Goal: Find specific page/section: Find specific page/section

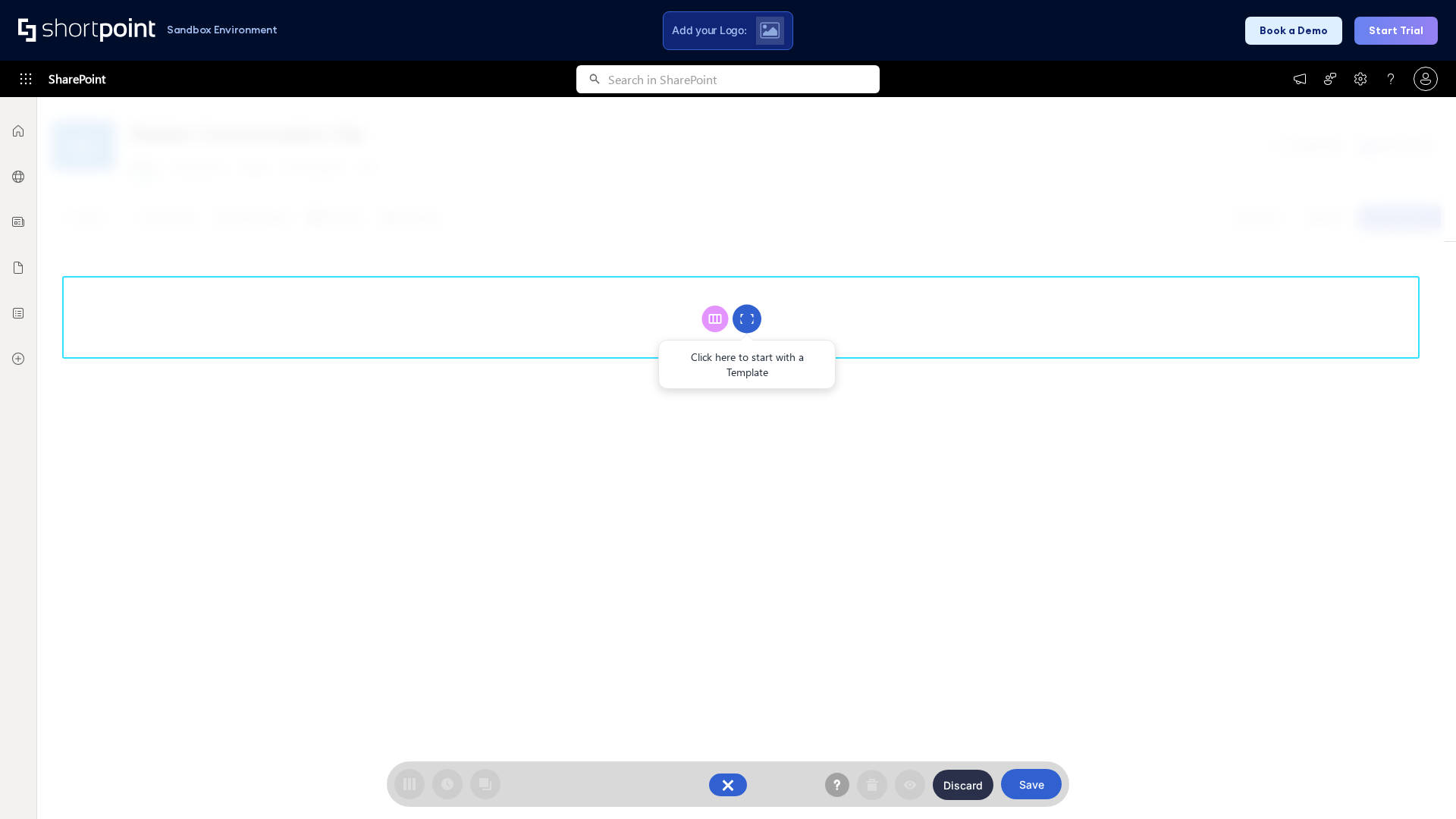
click at [747, 318] on circle at bounding box center [747, 319] width 29 height 29
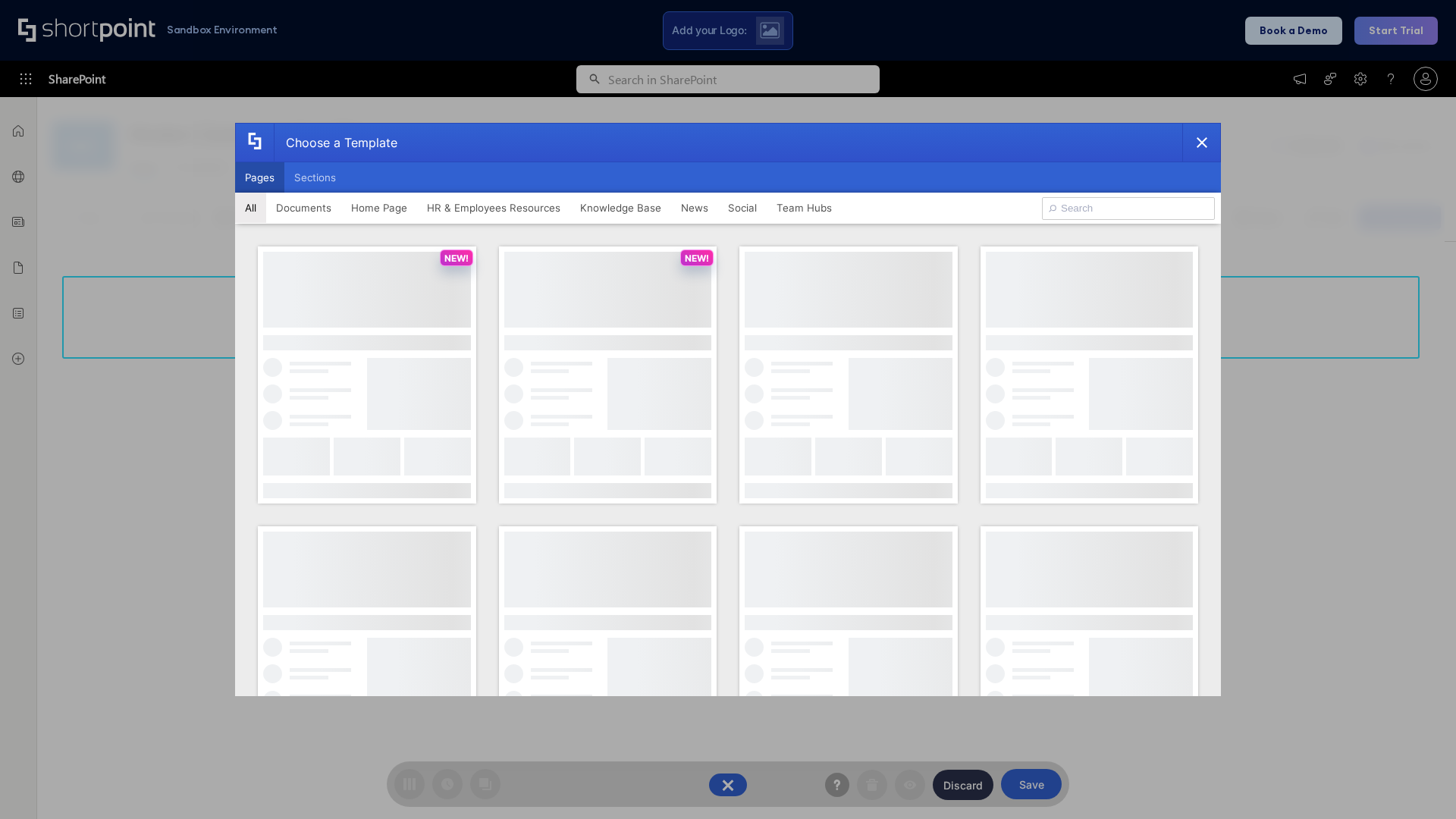
click at [260, 178] on button "Pages" at bounding box center [260, 177] width 49 height 30
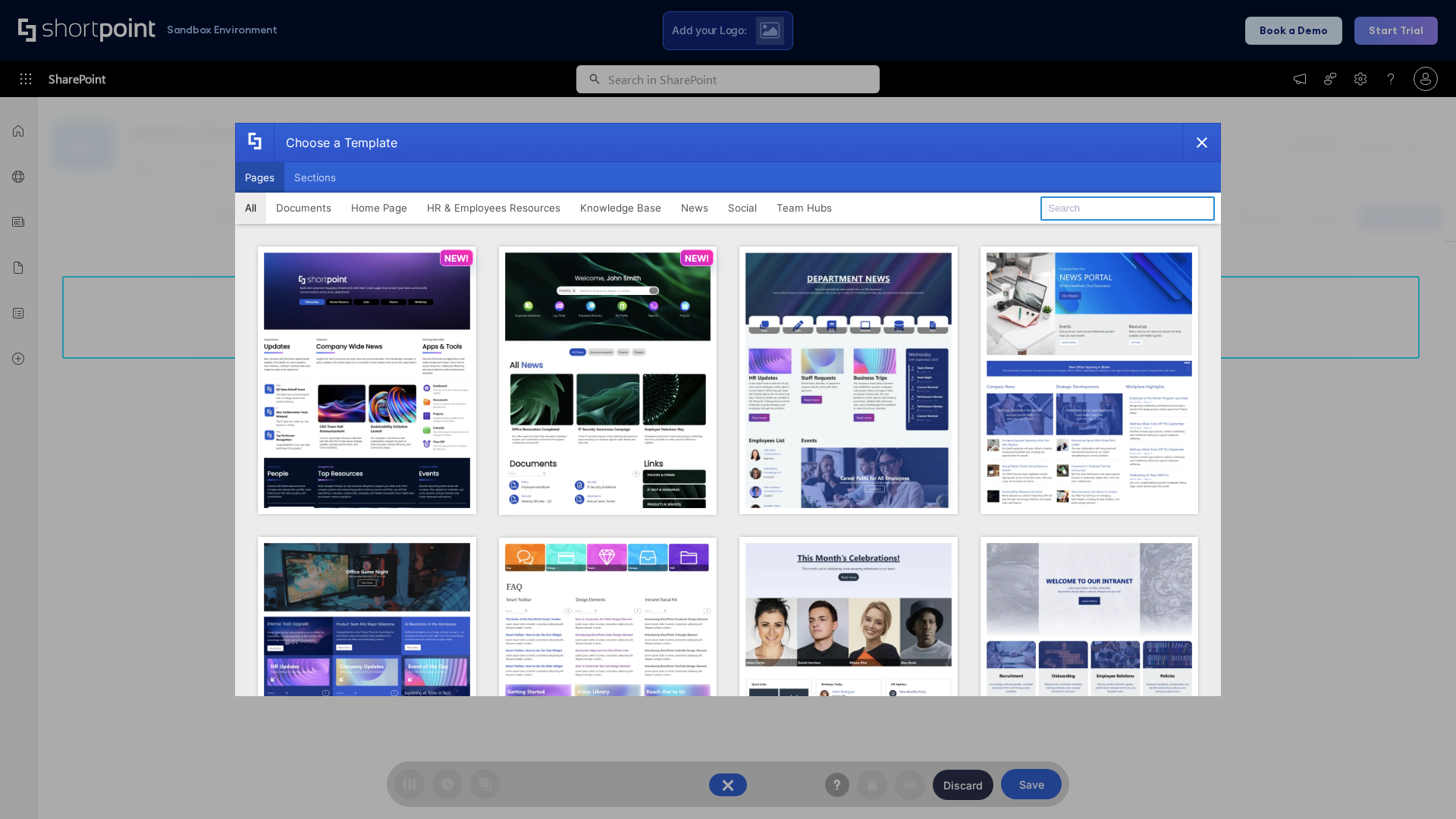
type input "Knowledge Portal 1"
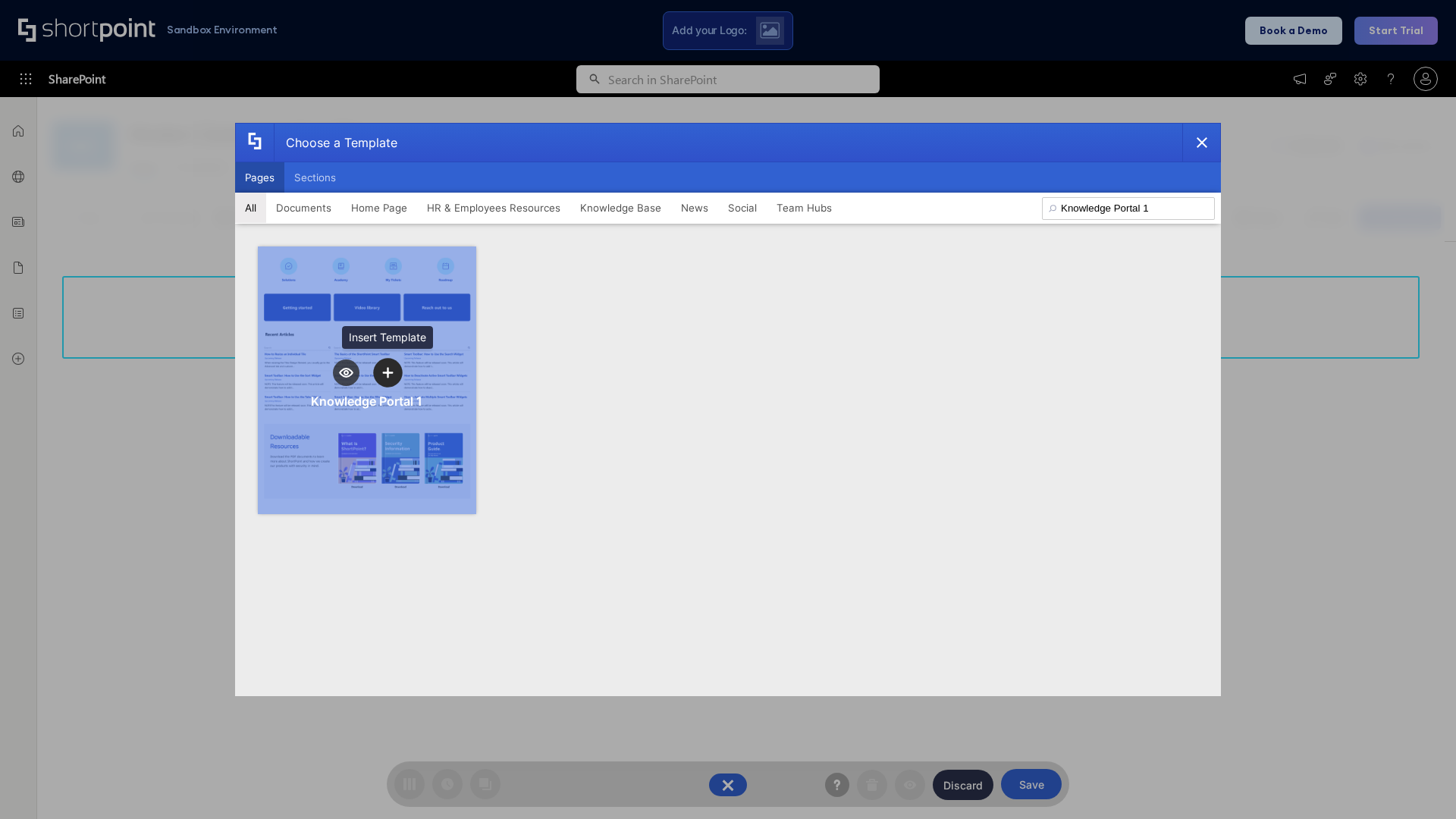
click at [388, 372] on icon "template selector" at bounding box center [387, 372] width 11 height 11
